Goal: Task Accomplishment & Management: Complete application form

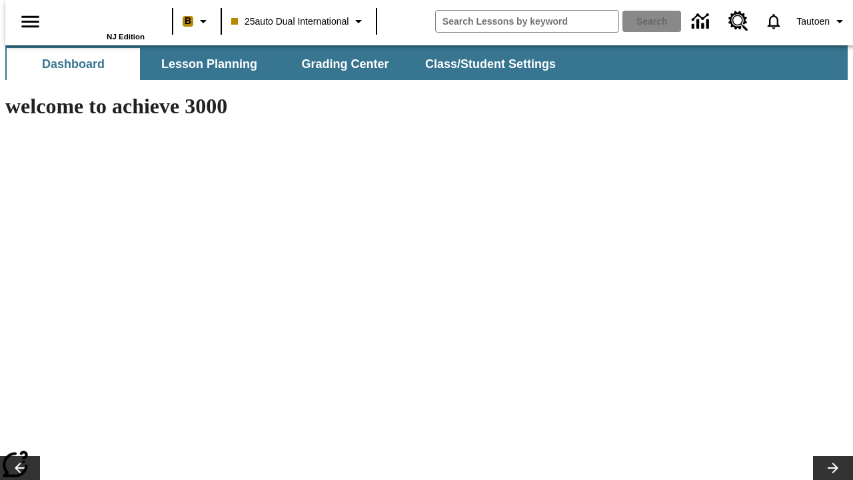
type input "-1"
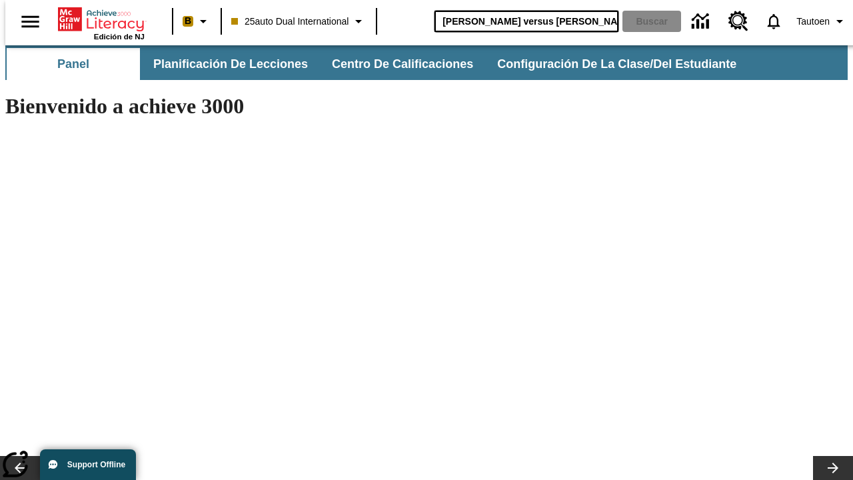
type input "Miguel Ángel versus Leonardo"
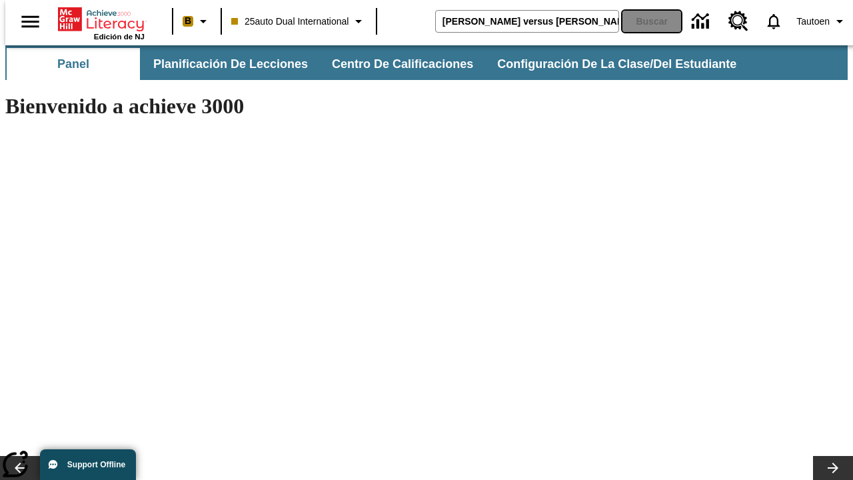
click at [643, 21] on button "Buscar" at bounding box center [651, 21] width 59 height 21
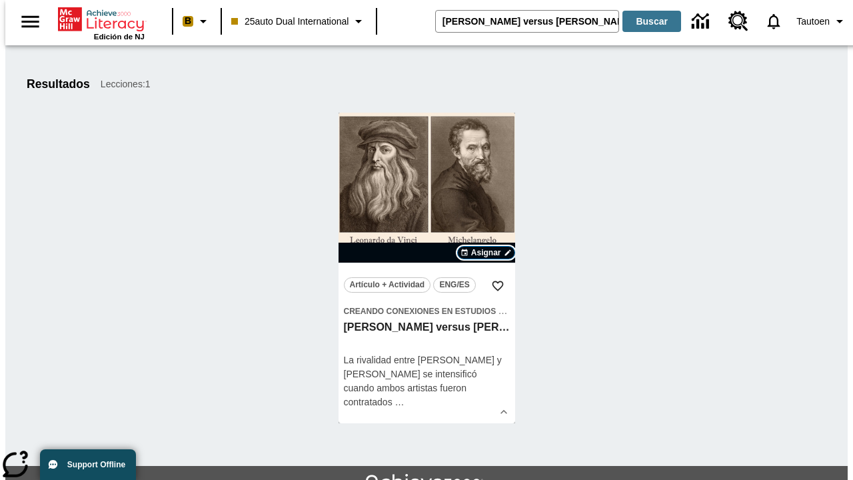
click at [486, 252] on span "Asignar" at bounding box center [486, 252] width 30 height 12
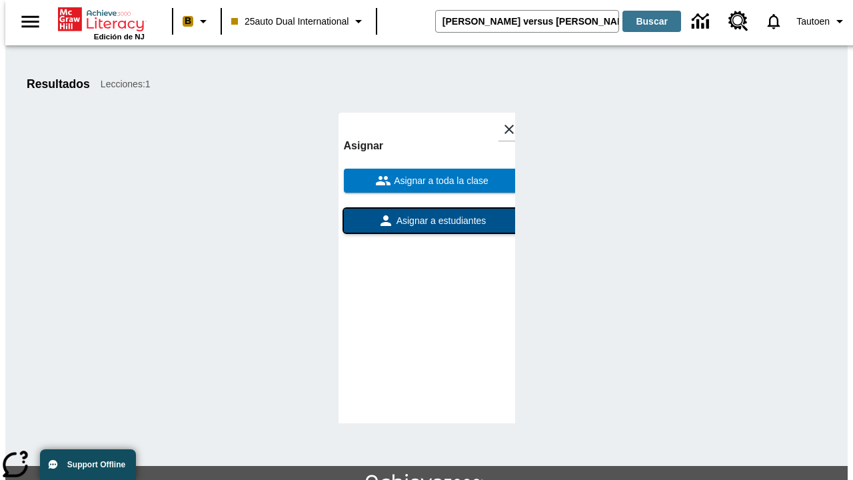
click at [426, 214] on span "Asignar a estudiantes" at bounding box center [440, 221] width 93 height 14
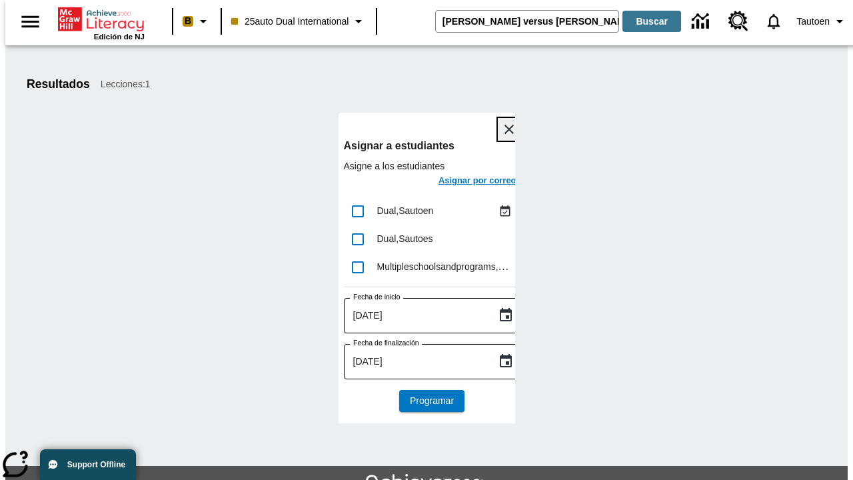
scroll to position [73, 0]
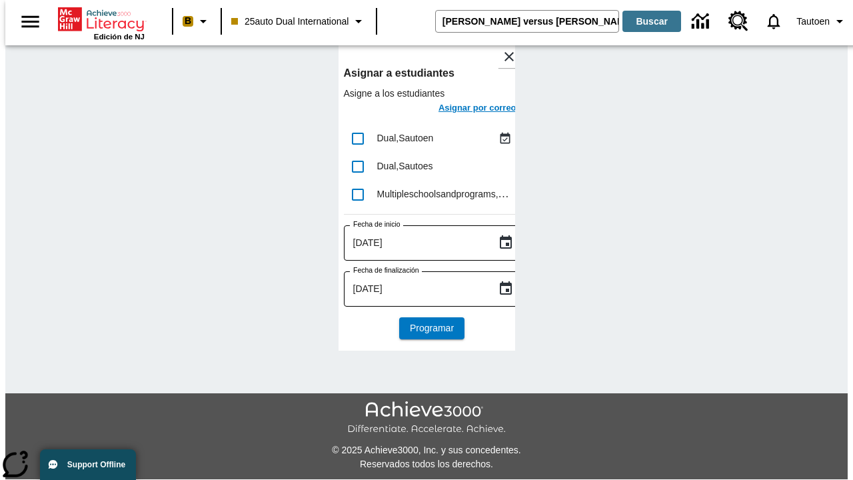
click at [465, 109] on h6 "Asignar por correo" at bounding box center [477, 108] width 78 height 15
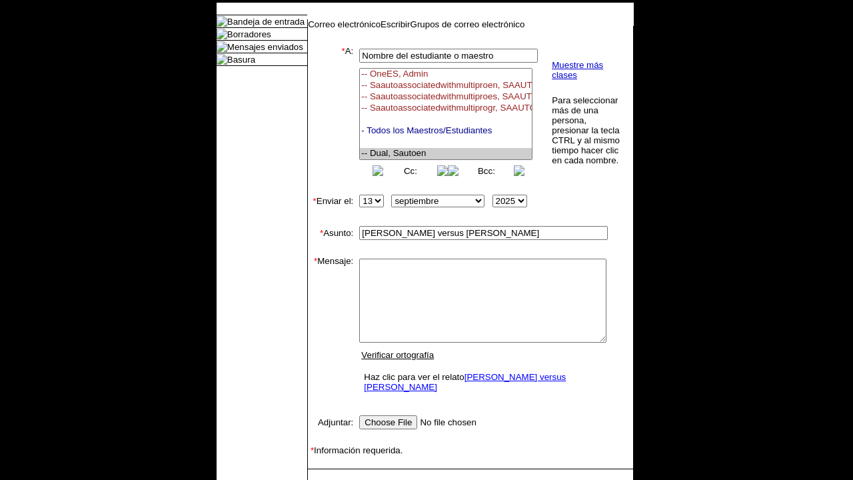
select select "U,21476361,1"
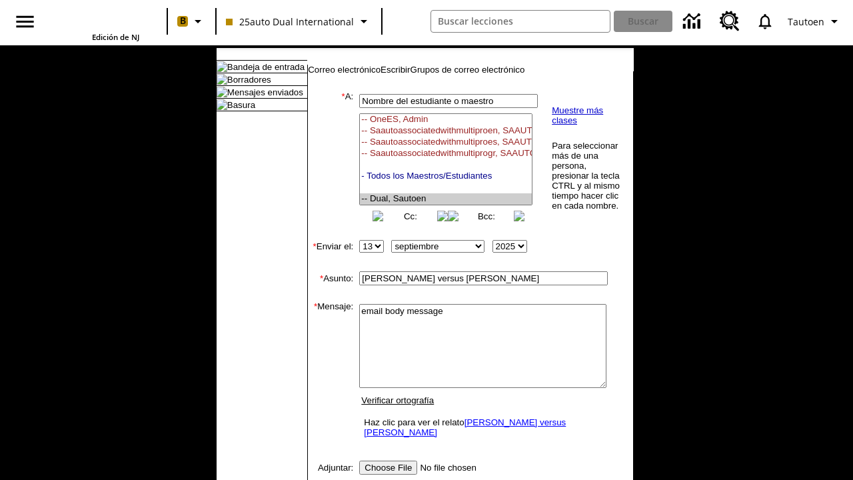
scroll to position [193, 0]
type textarea "email body message"
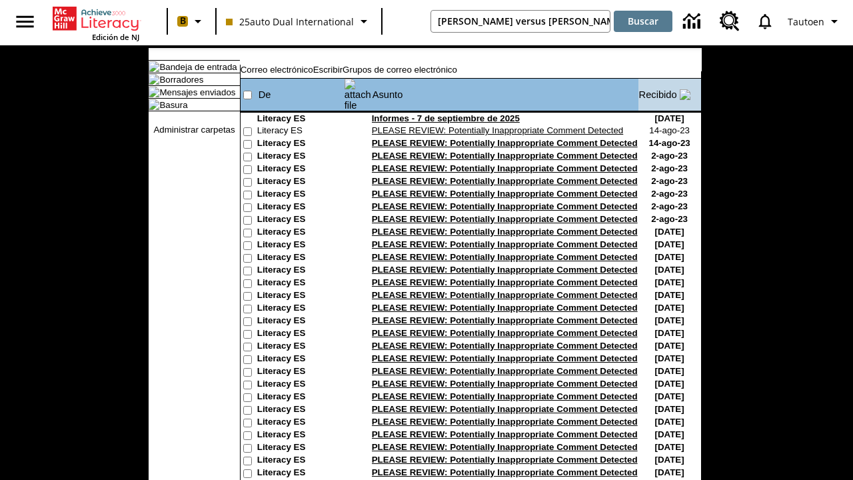
type input "[PERSON_NAME] versus [PERSON_NAME]"
click at [643, 21] on button "Buscar" at bounding box center [643, 21] width 59 height 21
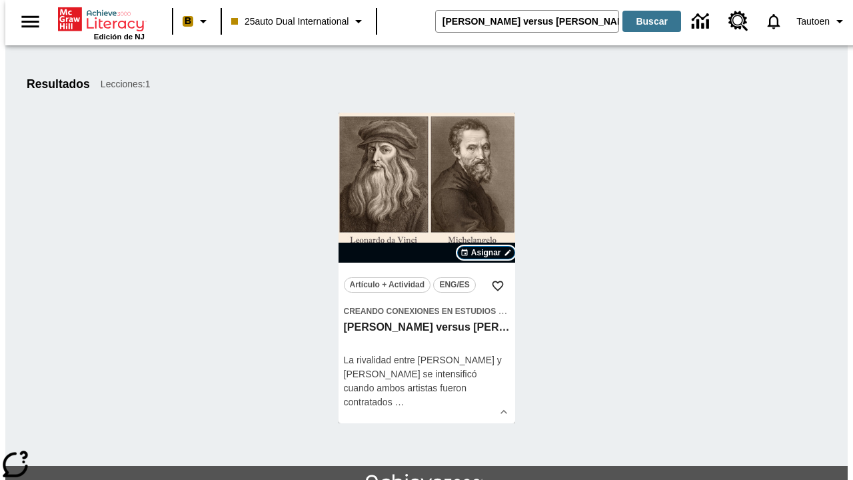
click at [486, 252] on span "Asignar" at bounding box center [486, 252] width 30 height 12
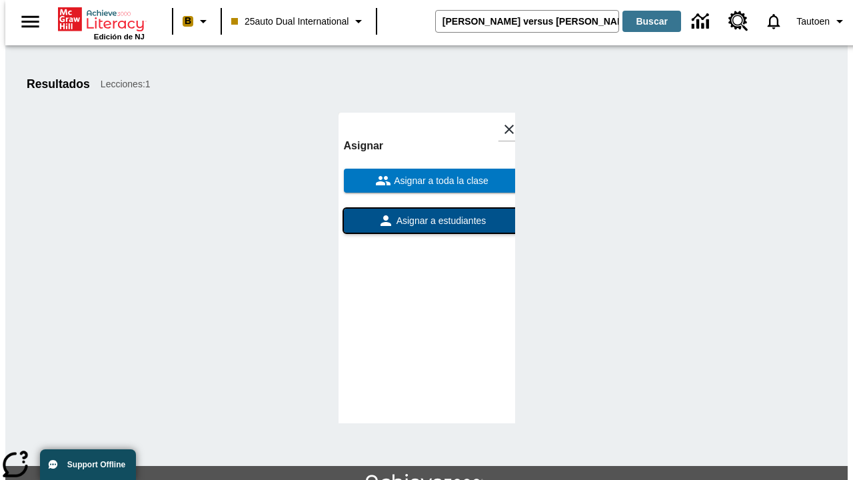
click at [426, 221] on span "Asignar a estudiantes" at bounding box center [440, 221] width 93 height 14
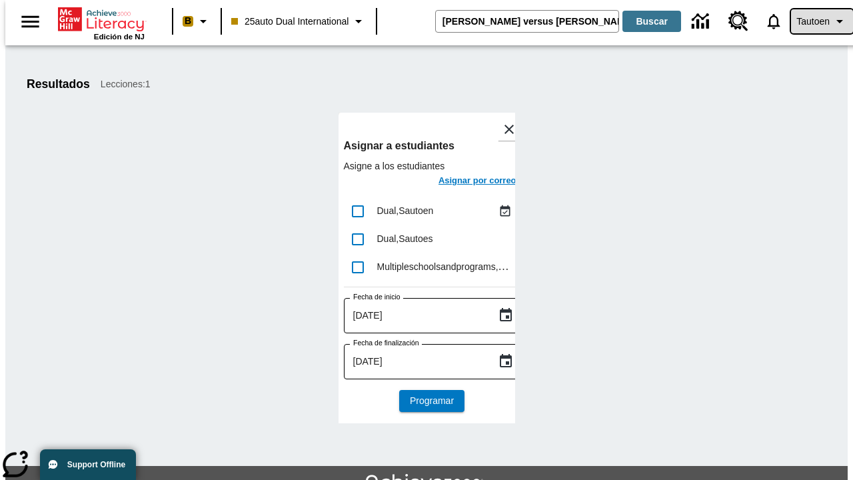
click at [815, 21] on span "Tautoen" at bounding box center [812, 22] width 33 height 14
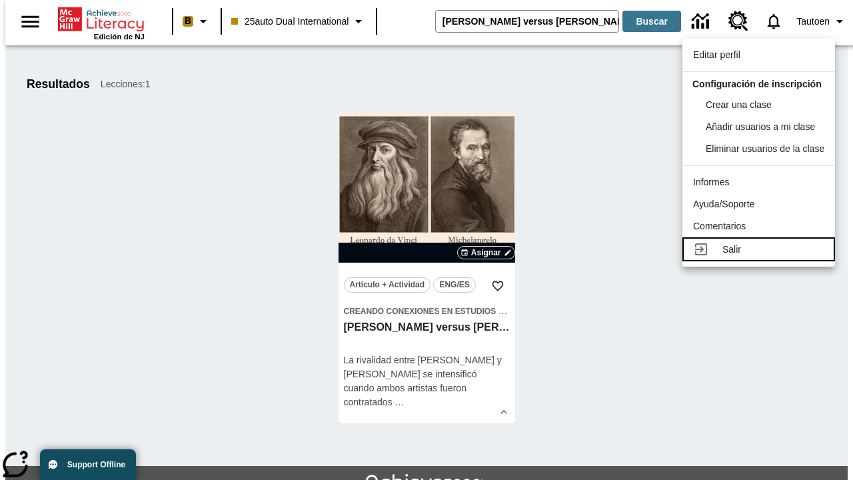
click at [762, 256] on div "Salir" at bounding box center [773, 250] width 102 height 14
